Goal: Information Seeking & Learning: Learn about a topic

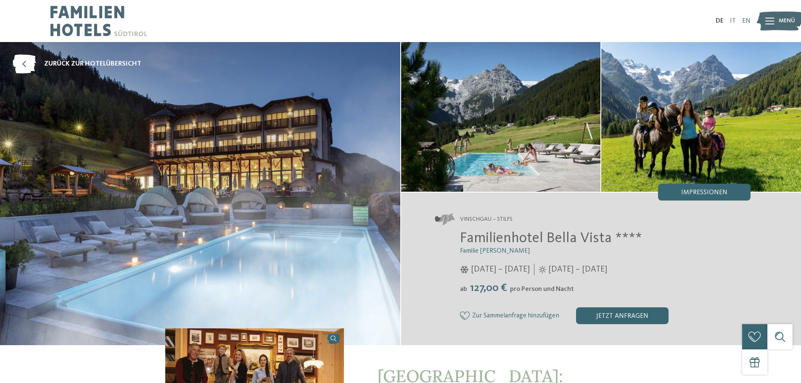
click at [746, 24] on link "EN" at bounding box center [746, 21] width 8 height 7
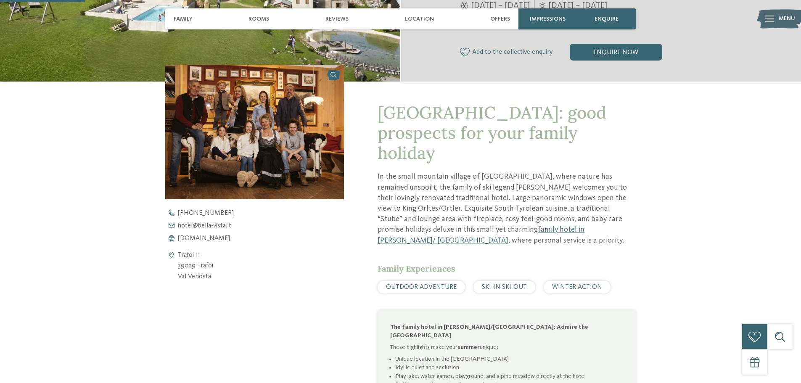
scroll to position [248, 0]
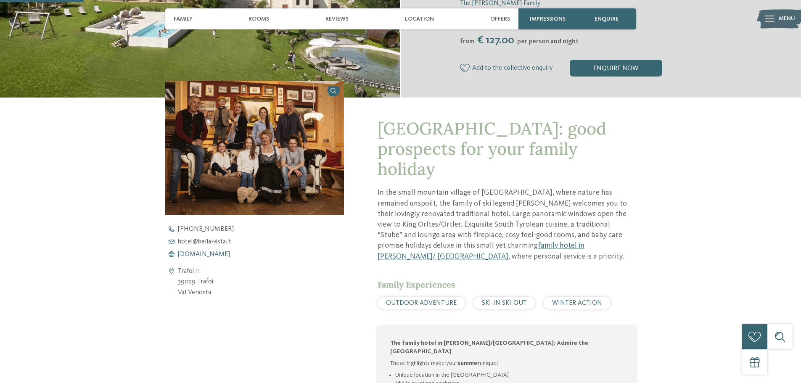
click at [205, 254] on span "www.bella-vista.it" at bounding box center [204, 254] width 52 height 7
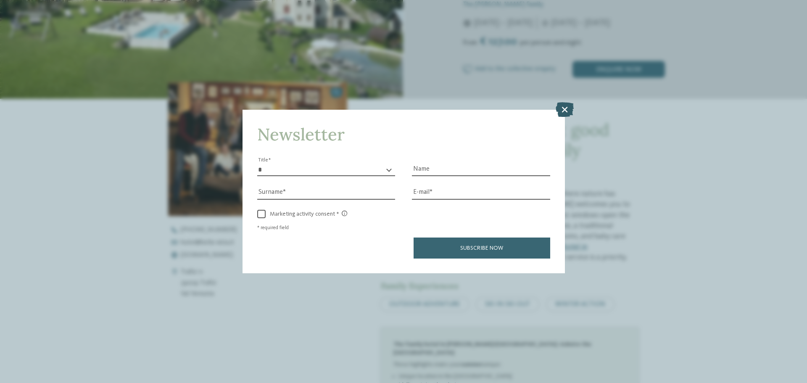
click at [566, 111] on icon at bounding box center [565, 109] width 18 height 15
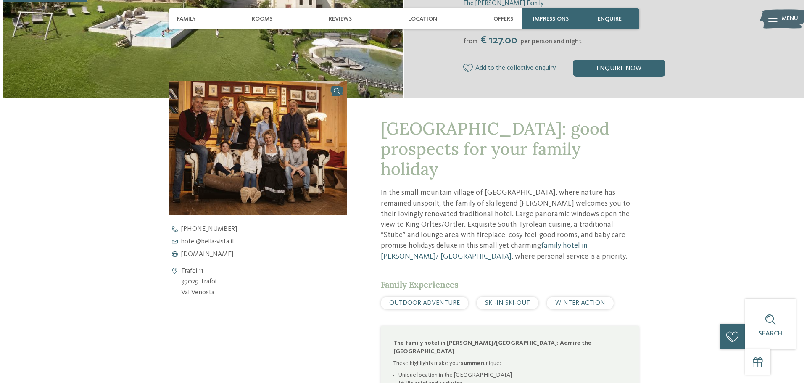
scroll to position [0, 0]
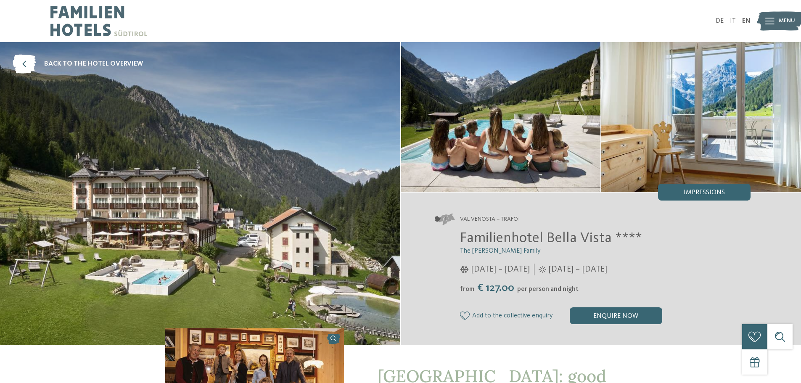
click at [771, 27] on div at bounding box center [769, 21] width 9 height 21
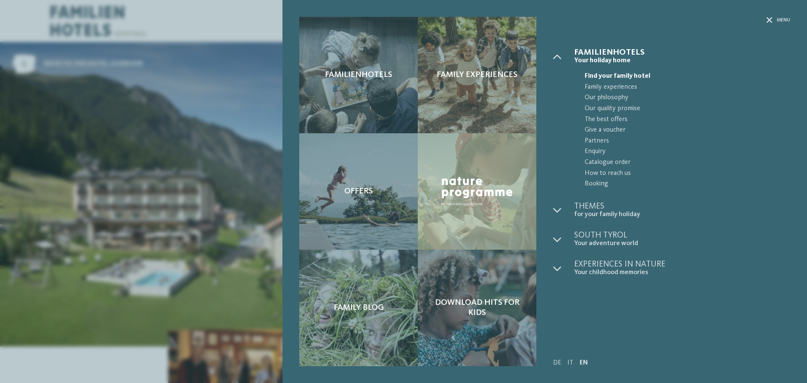
click at [595, 72] on span "Find your family hotel" at bounding box center [688, 76] width 206 height 11
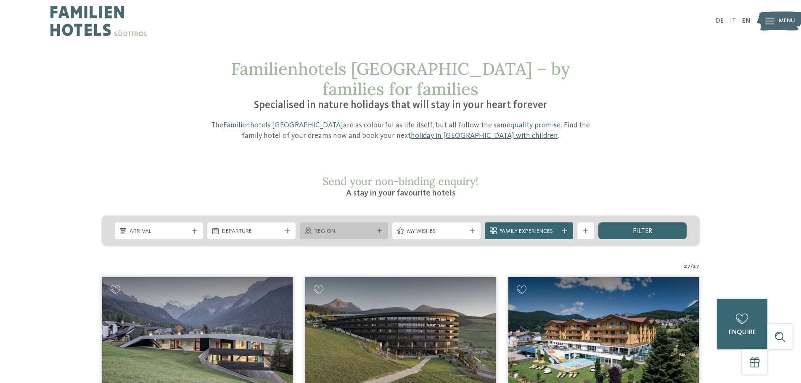
click at [378, 222] on div "Region" at bounding box center [344, 230] width 88 height 17
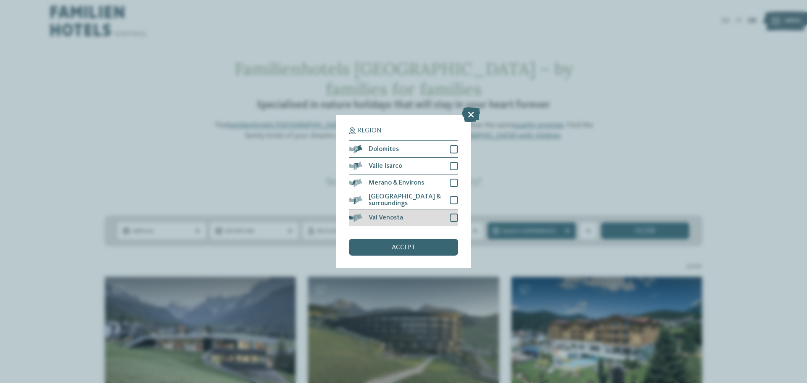
click at [393, 216] on span "Val Venosta" at bounding box center [386, 217] width 34 height 7
click at [407, 188] on div "Merano & Environs" at bounding box center [403, 182] width 109 height 17
click at [407, 246] on span "accept" at bounding box center [404, 247] width 24 height 7
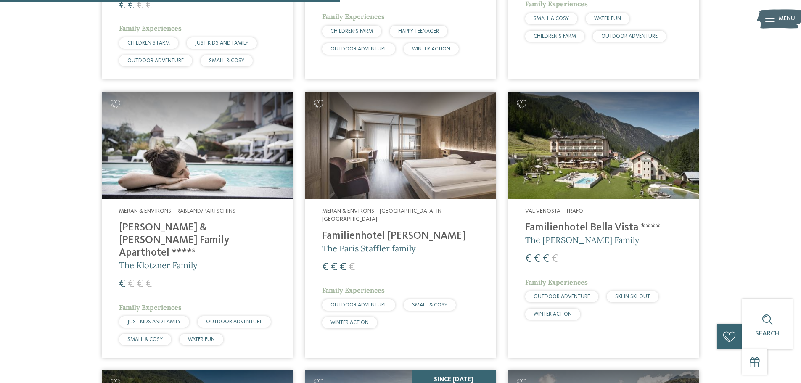
scroll to position [256, 0]
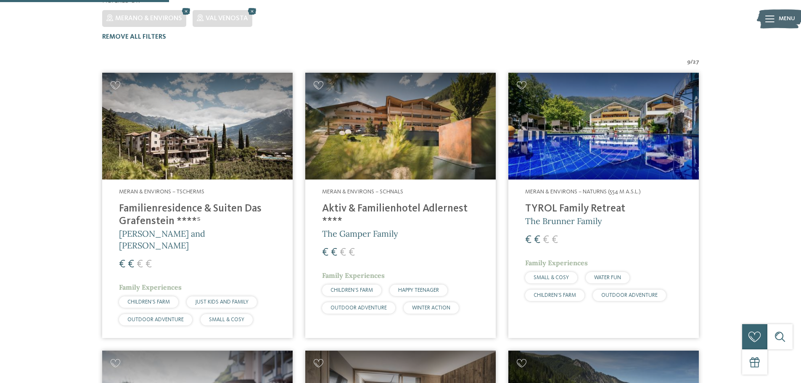
click at [571, 100] on img at bounding box center [603, 126] width 190 height 107
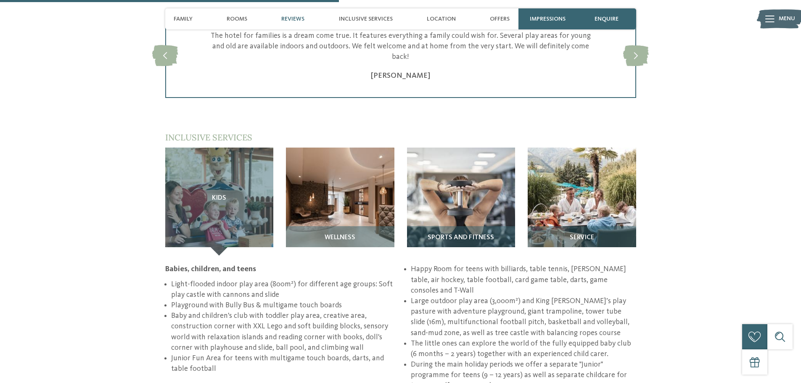
scroll to position [1083, 0]
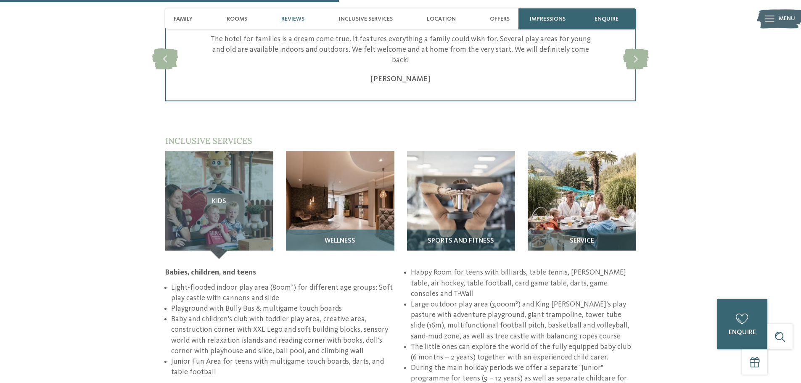
click at [349, 230] on div "Wellness" at bounding box center [340, 244] width 108 height 29
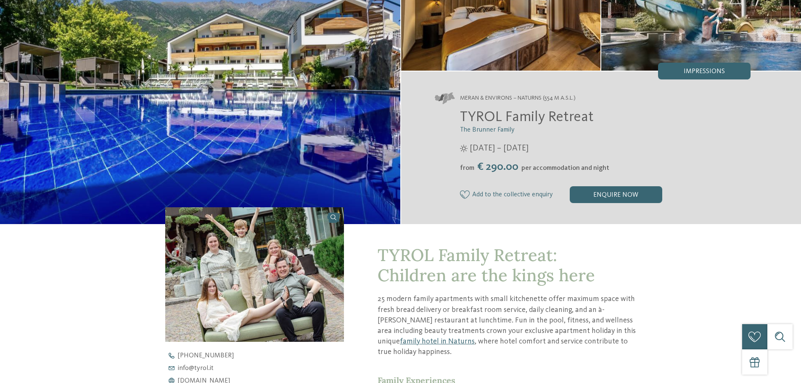
scroll to position [0, 0]
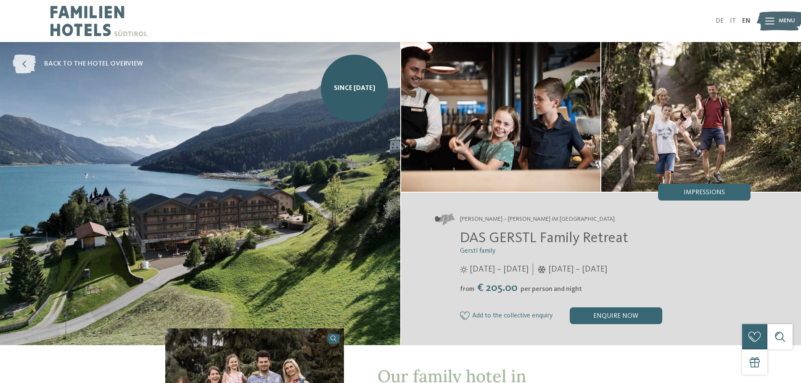
click at [32, 67] on icon at bounding box center [24, 64] width 23 height 19
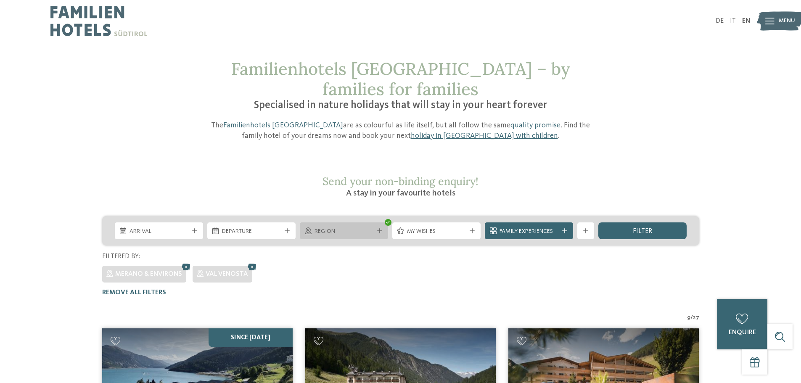
click at [368, 227] on span "Region" at bounding box center [343, 231] width 59 height 8
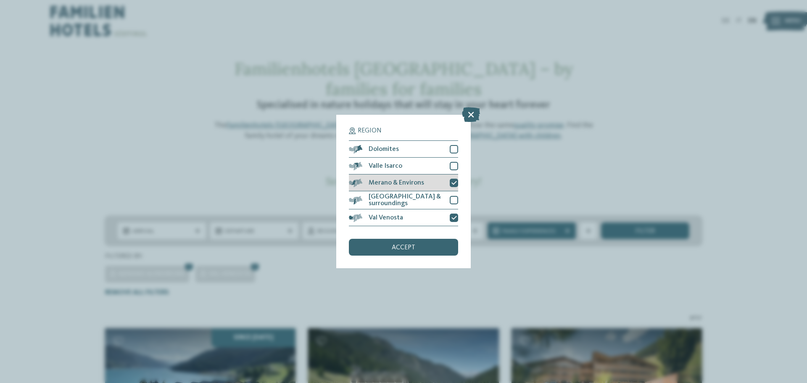
click at [455, 180] on div at bounding box center [454, 183] width 8 height 8
click at [457, 218] on icon at bounding box center [454, 217] width 5 height 5
click at [454, 154] on div "Dolomites" at bounding box center [403, 149] width 109 height 17
click at [417, 252] on div "accept" at bounding box center [403, 247] width 109 height 17
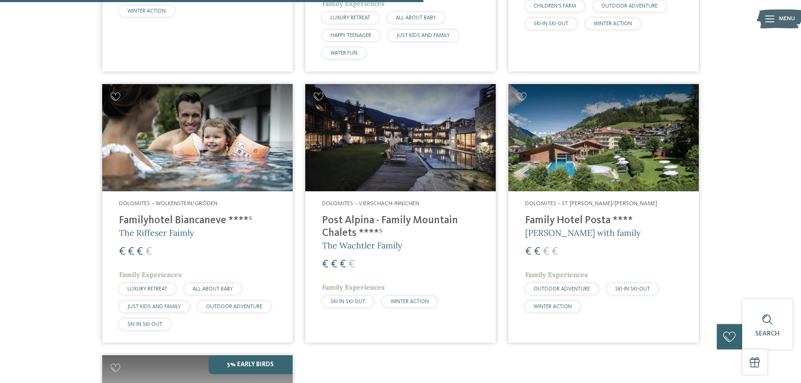
scroll to position [813, 0]
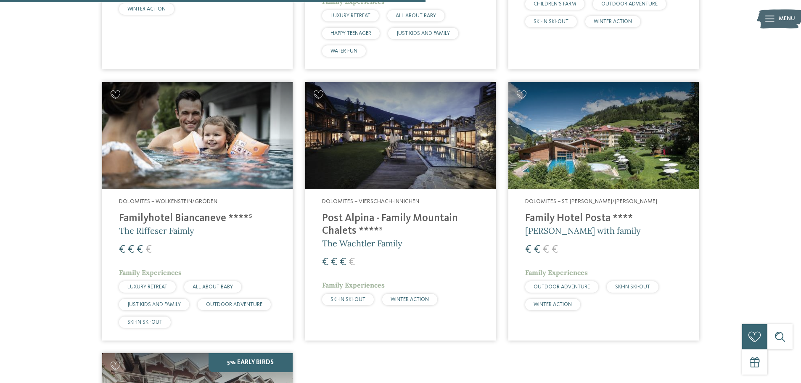
click at [225, 133] on img at bounding box center [197, 135] width 190 height 107
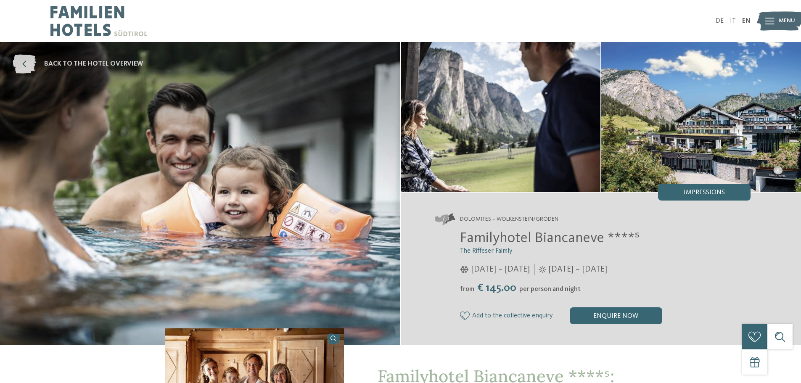
click at [22, 60] on icon at bounding box center [24, 64] width 23 height 19
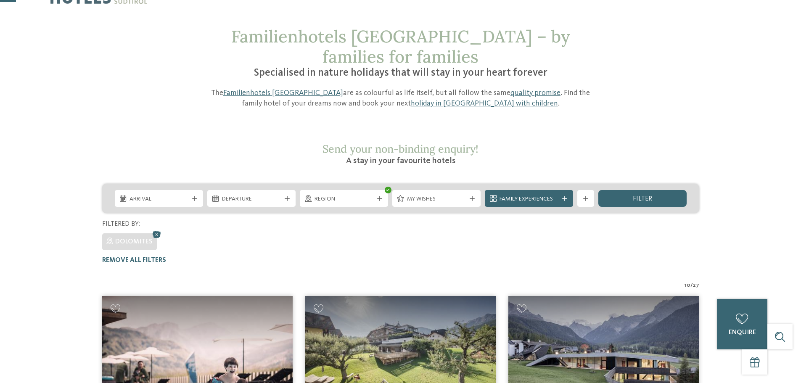
scroll to position [28, 0]
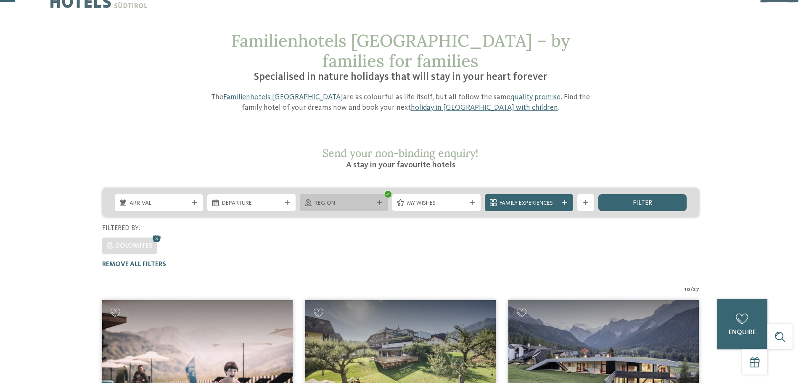
click at [376, 200] on div at bounding box center [379, 202] width 8 height 5
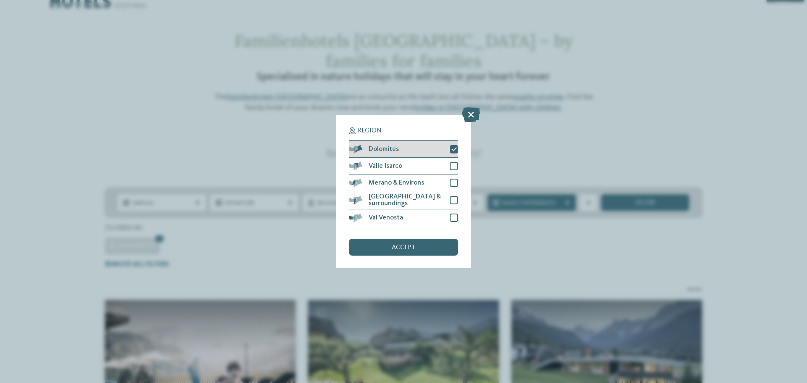
click at [454, 149] on icon at bounding box center [454, 149] width 5 height 5
click at [453, 198] on div at bounding box center [454, 200] width 8 height 8
click at [452, 221] on div "Val Venosta" at bounding box center [403, 217] width 109 height 17
click at [437, 251] on div "accept" at bounding box center [403, 247] width 109 height 17
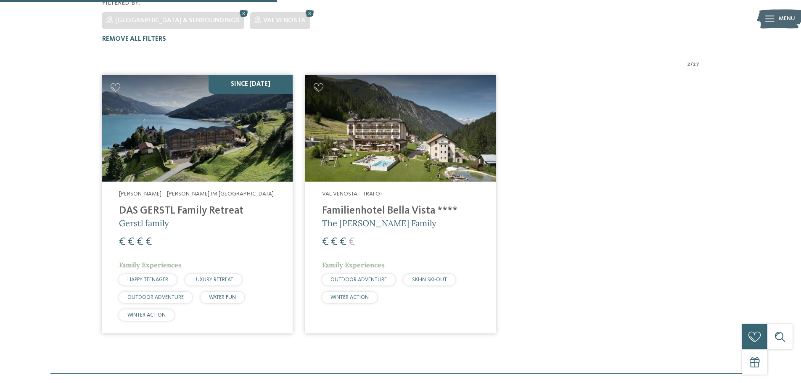
scroll to position [256, 0]
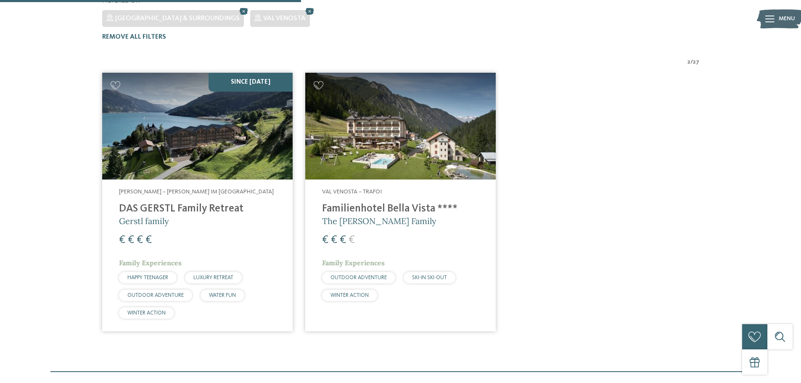
click at [427, 150] on img at bounding box center [400, 126] width 190 height 107
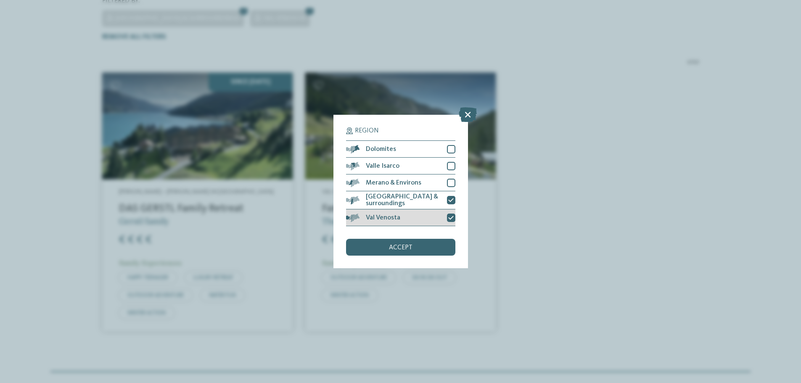
click at [454, 223] on div "Val Venosta" at bounding box center [400, 217] width 109 height 17
click at [452, 202] on icon at bounding box center [450, 200] width 5 height 5
click at [452, 183] on div at bounding box center [451, 183] width 8 height 8
click at [432, 249] on div "accept" at bounding box center [400, 247] width 109 height 17
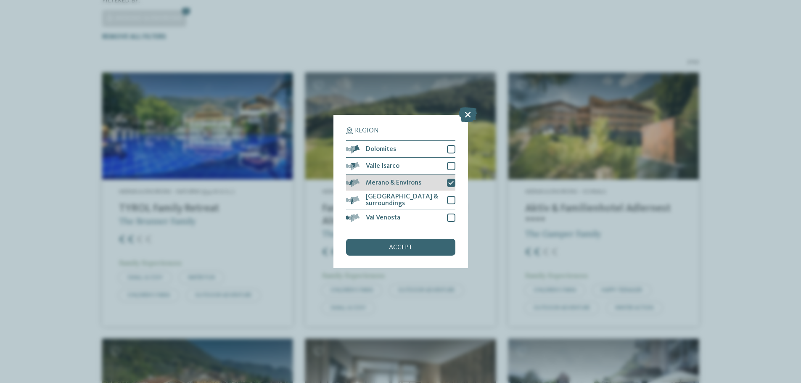
click at [455, 183] on div at bounding box center [451, 183] width 8 height 8
click at [453, 150] on div at bounding box center [451, 149] width 8 height 8
click at [428, 247] on div "accept" at bounding box center [400, 247] width 109 height 17
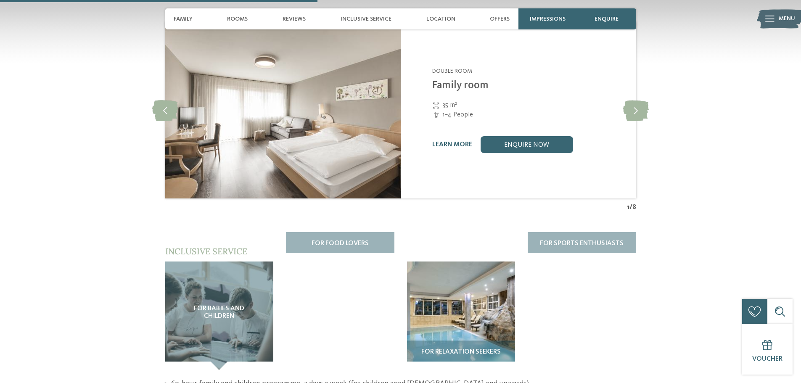
scroll to position [1002, 0]
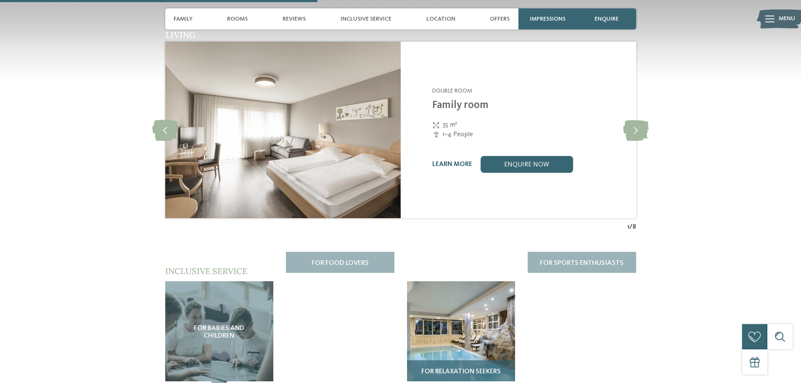
click at [447, 300] on img at bounding box center [461, 335] width 108 height 108
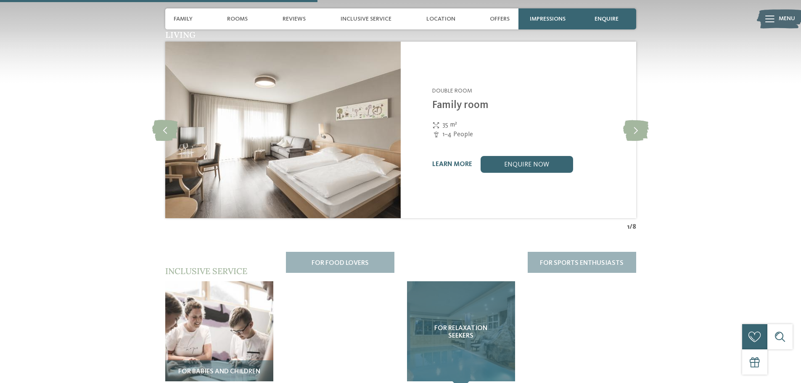
click at [447, 325] on span "For relaxation seekers" at bounding box center [461, 332] width 75 height 15
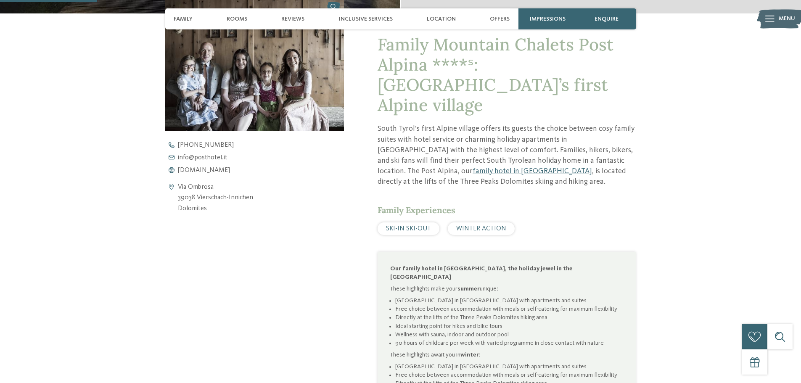
scroll to position [328, 0]
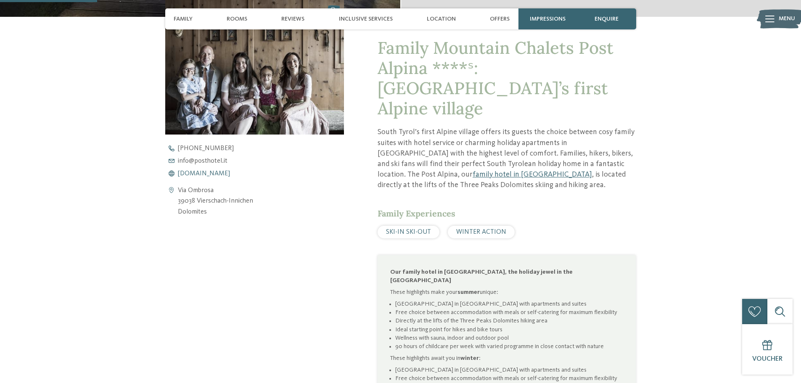
click at [191, 173] on span "[DOMAIN_NAME]" at bounding box center [204, 173] width 52 height 7
drag, startPoint x: 200, startPoint y: 201, endPoint x: 252, endPoint y: 197, distance: 52.2
click at [252, 197] on div "Via Ombrosa 39038 Vierschach-Innichen Dolomites" at bounding box center [254, 201] width 179 height 32
drag, startPoint x: 196, startPoint y: 202, endPoint x: 255, endPoint y: 201, distance: 59.3
click at [255, 201] on div "Via Ombrosa 39038 Vierschach-Innichen Dolomites" at bounding box center [254, 201] width 179 height 32
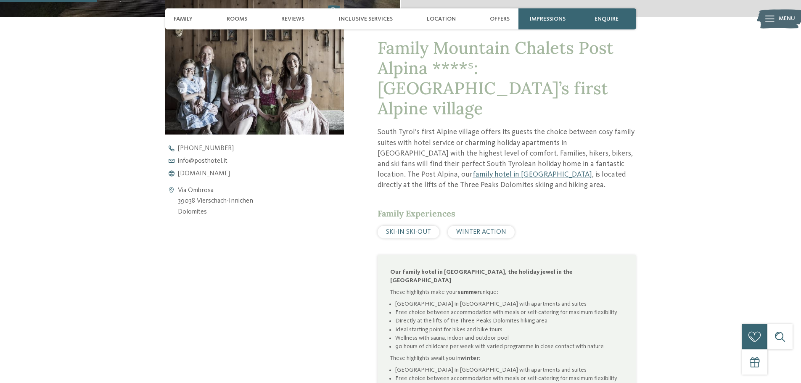
copy address "Vierschach-Innichen"
